Goal: Task Accomplishment & Management: Use online tool/utility

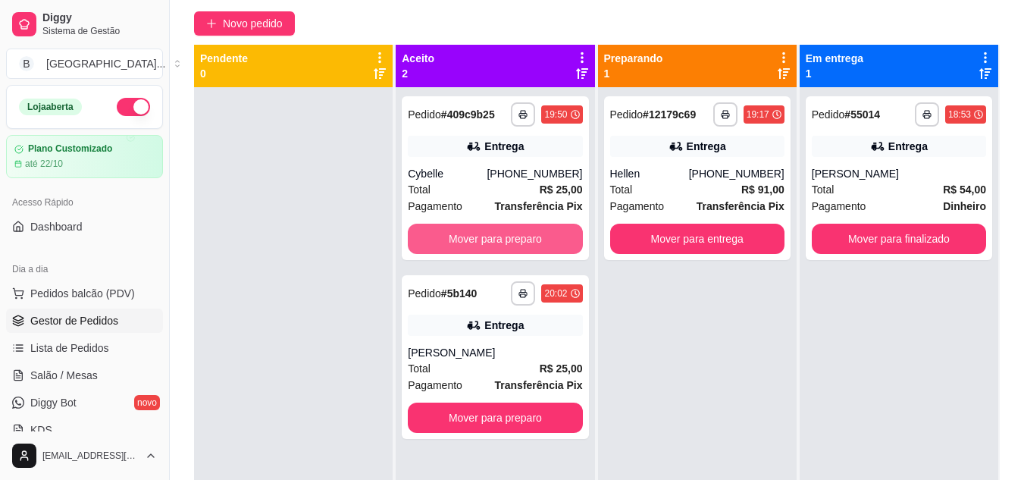
scroll to position [125, 0]
click at [481, 246] on button "Mover para preparo" at bounding box center [495, 239] width 169 height 30
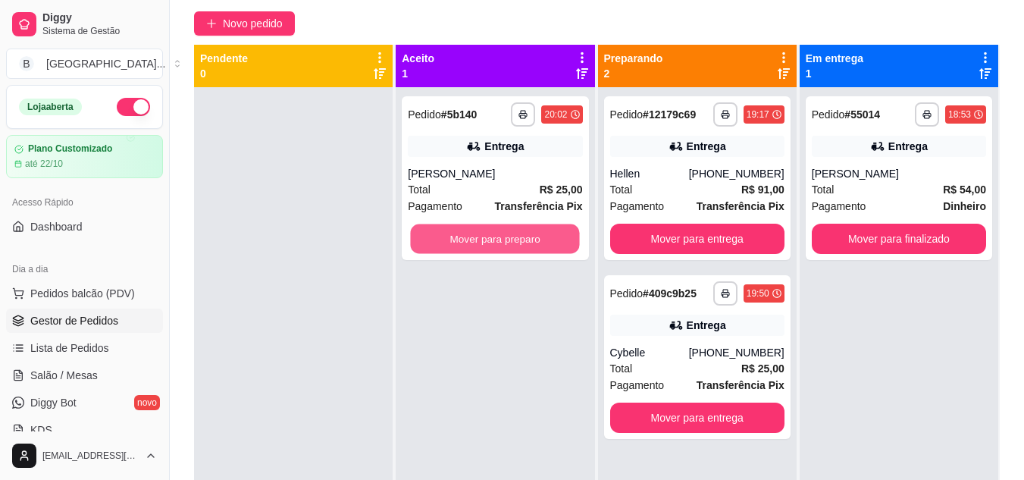
click at [481, 246] on button "Mover para preparo" at bounding box center [495, 239] width 169 height 30
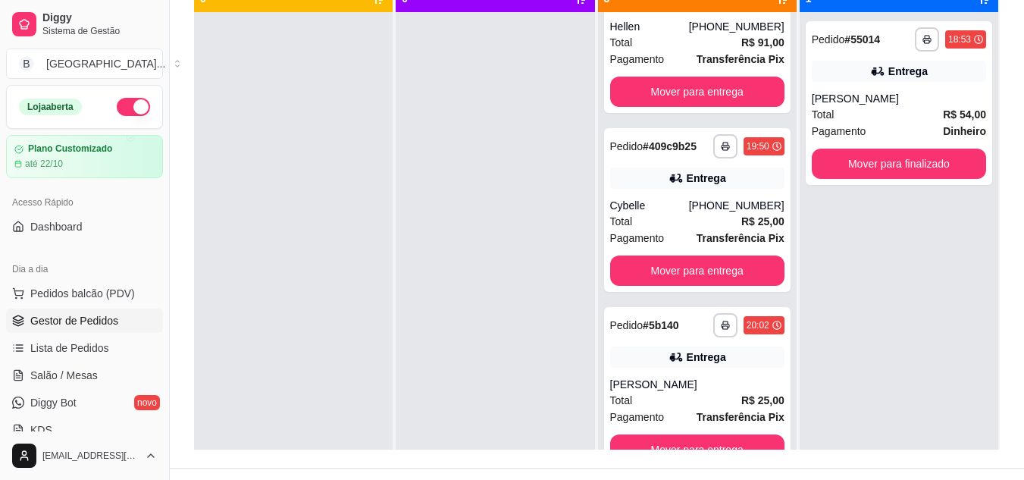
scroll to position [0, 0]
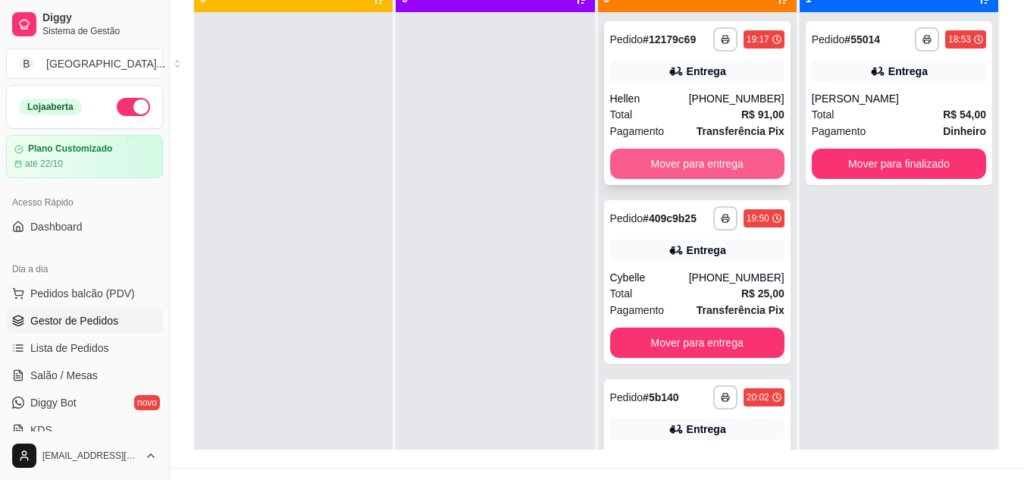
click at [712, 162] on button "Mover para entrega" at bounding box center [697, 164] width 174 height 30
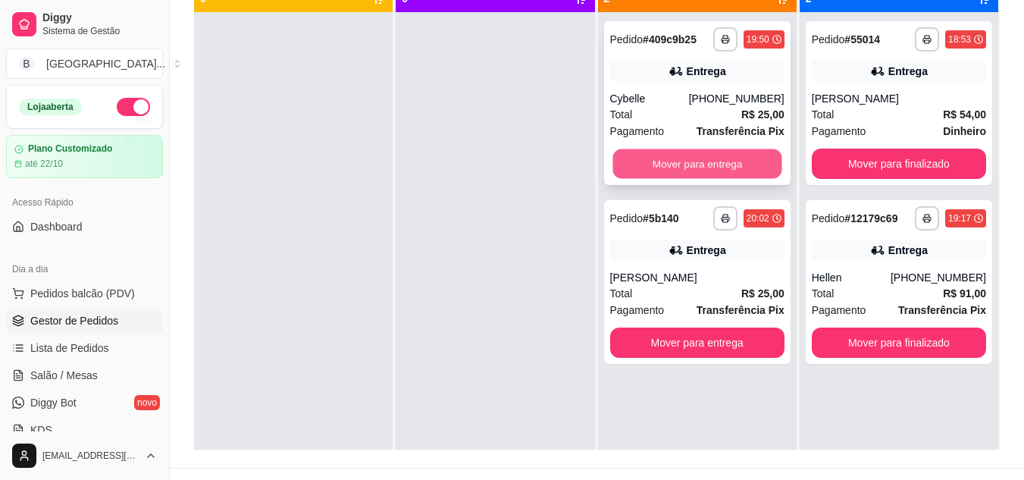
click at [686, 162] on button "Mover para entrega" at bounding box center [697, 164] width 169 height 30
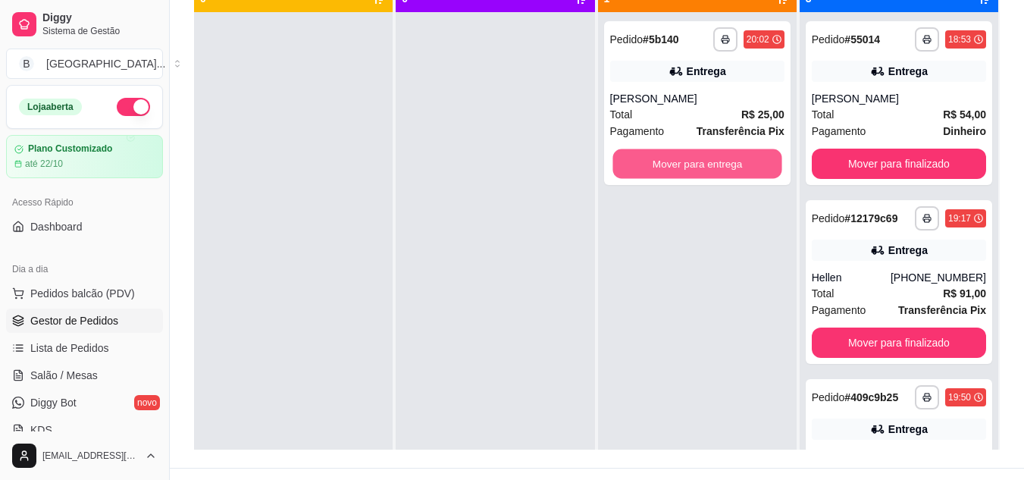
click at [686, 162] on button "Mover para entrega" at bounding box center [697, 164] width 169 height 30
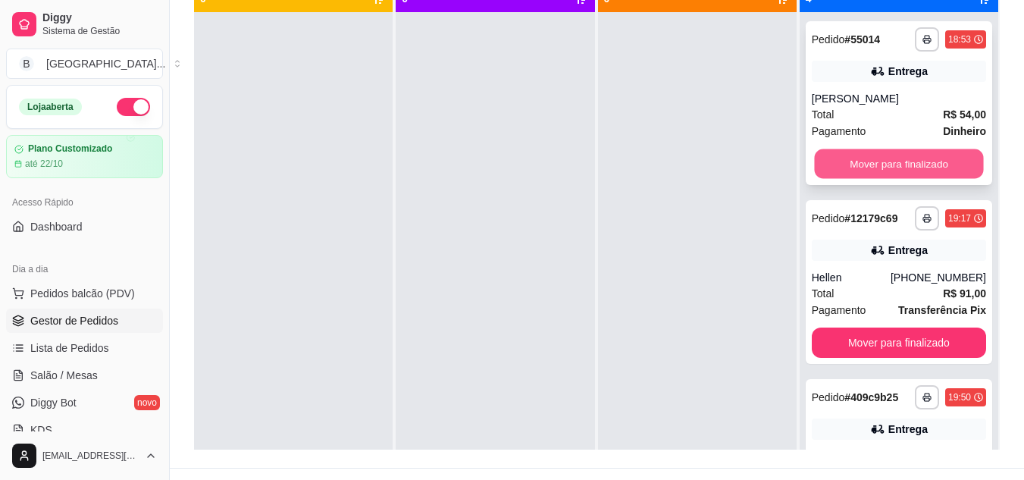
click at [839, 159] on button "Mover para finalizado" at bounding box center [898, 164] width 169 height 30
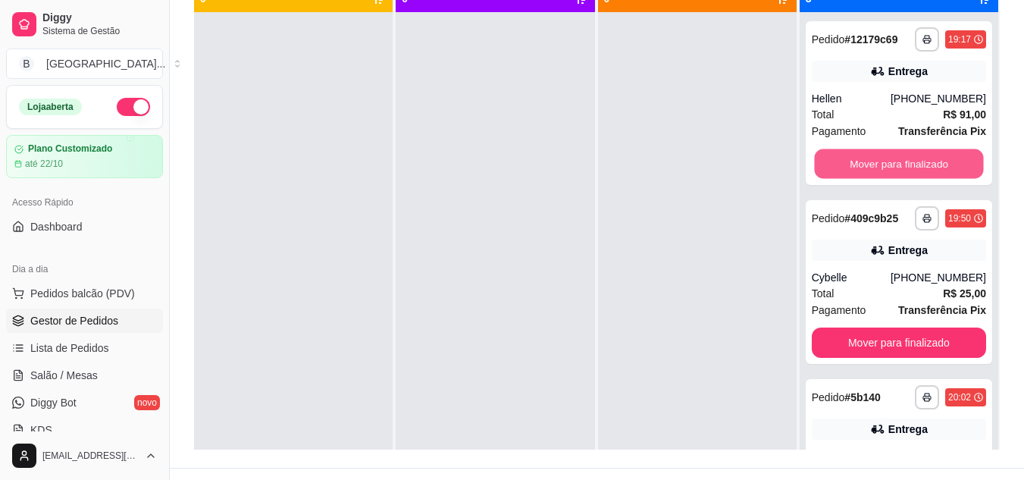
click at [839, 159] on button "Mover para finalizado" at bounding box center [898, 164] width 169 height 30
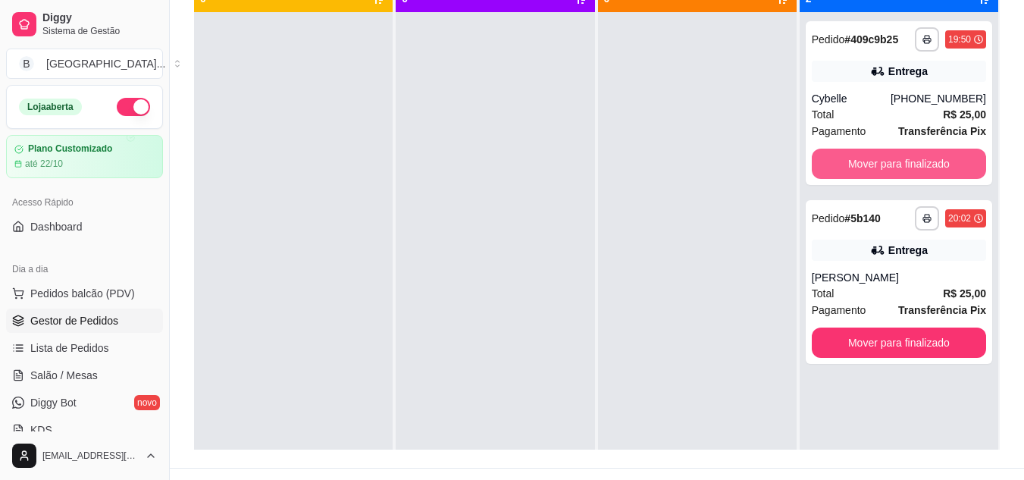
click at [839, 159] on button "Mover para finalizado" at bounding box center [899, 164] width 174 height 30
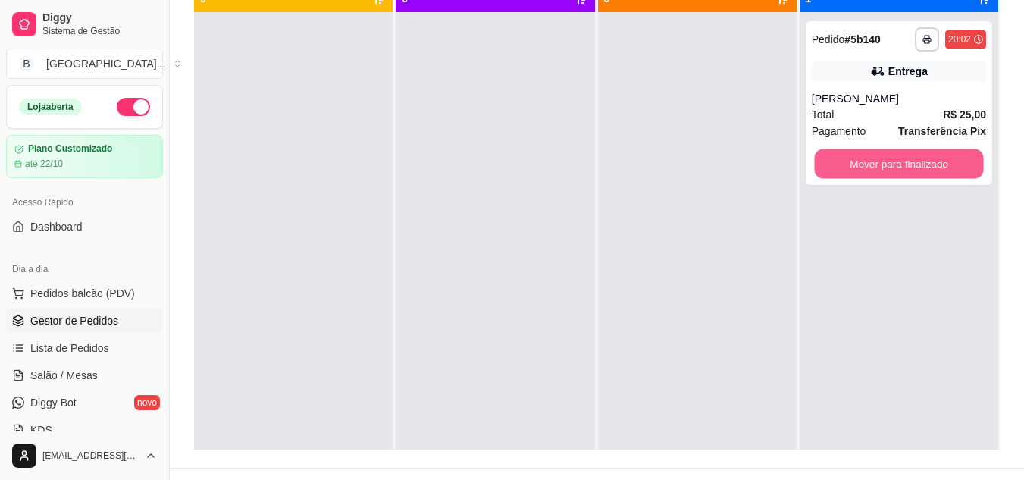
click at [839, 159] on button "Mover para finalizado" at bounding box center [898, 164] width 169 height 30
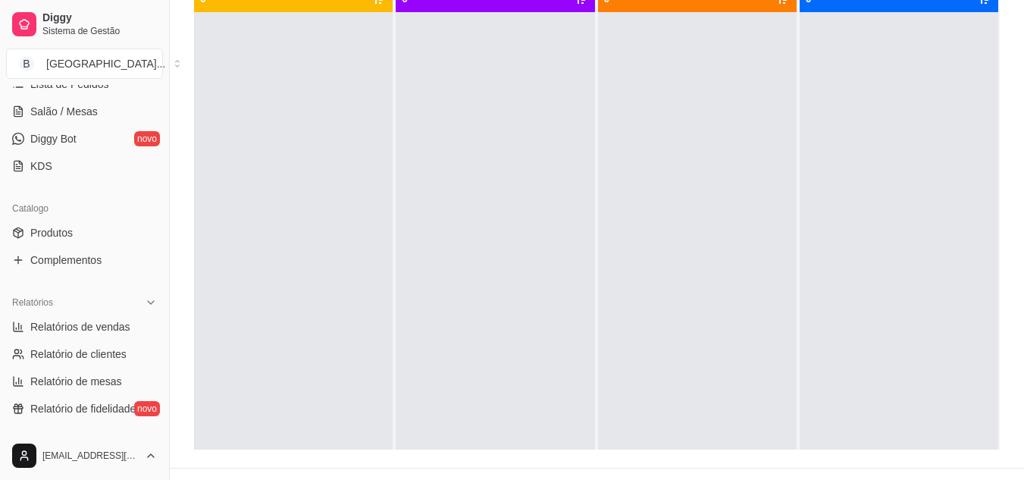
scroll to position [266, 0]
click at [97, 318] on span "Relatórios de vendas" at bounding box center [80, 324] width 100 height 15
select select "ALL"
select select "0"
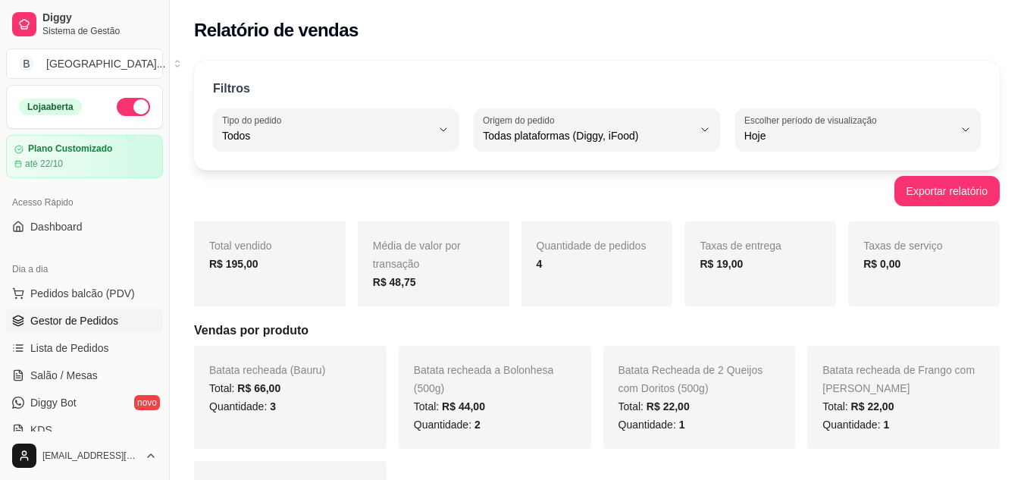
click at [71, 330] on link "Gestor de Pedidos" at bounding box center [84, 321] width 157 height 24
